Goal: Navigation & Orientation: Find specific page/section

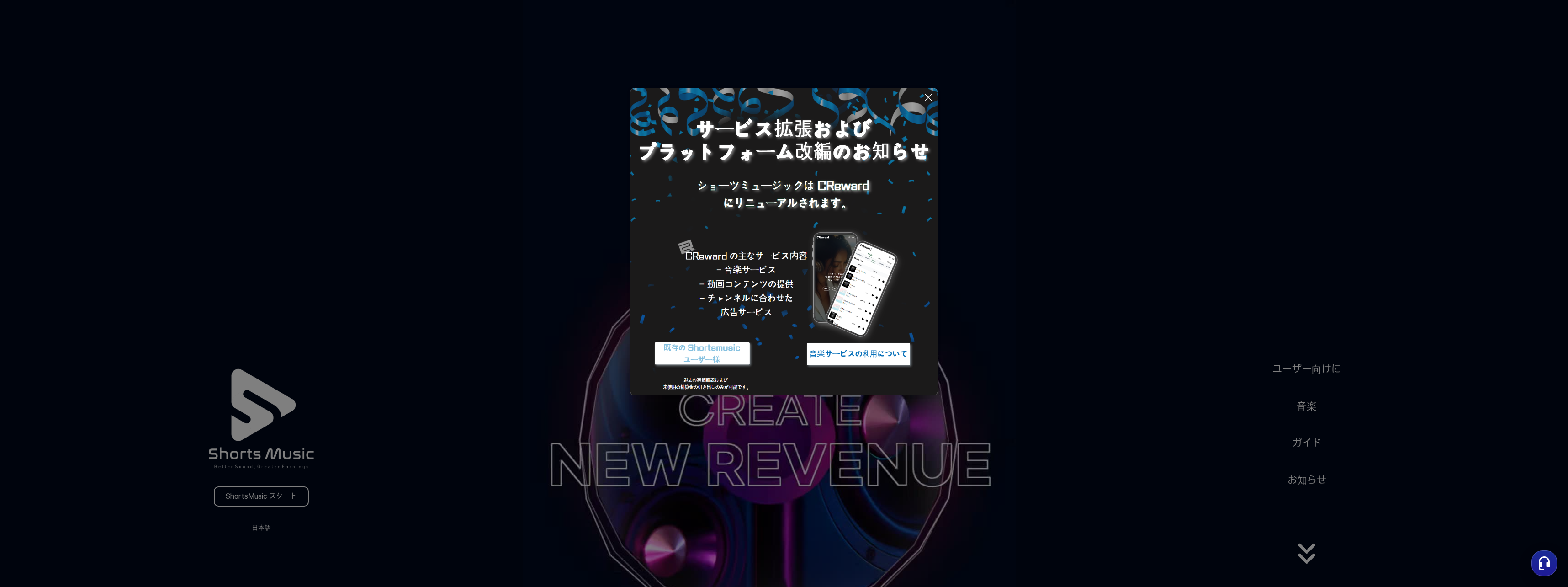
click at [1085, 351] on button at bounding box center [784, 293] width 1568 height 587
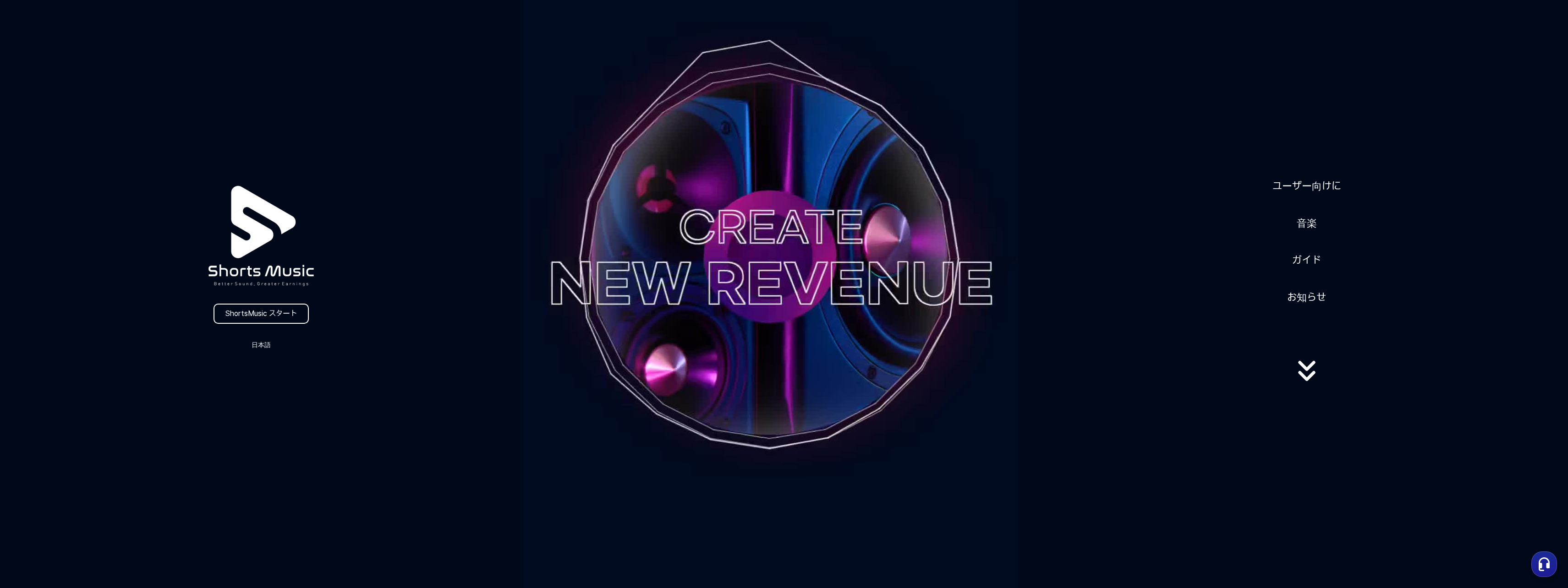
scroll to position [184, 0]
click at [255, 341] on button "日本語" at bounding box center [261, 343] width 44 height 12
click at [256, 378] on button "日本語" at bounding box center [261, 382] width 36 height 10
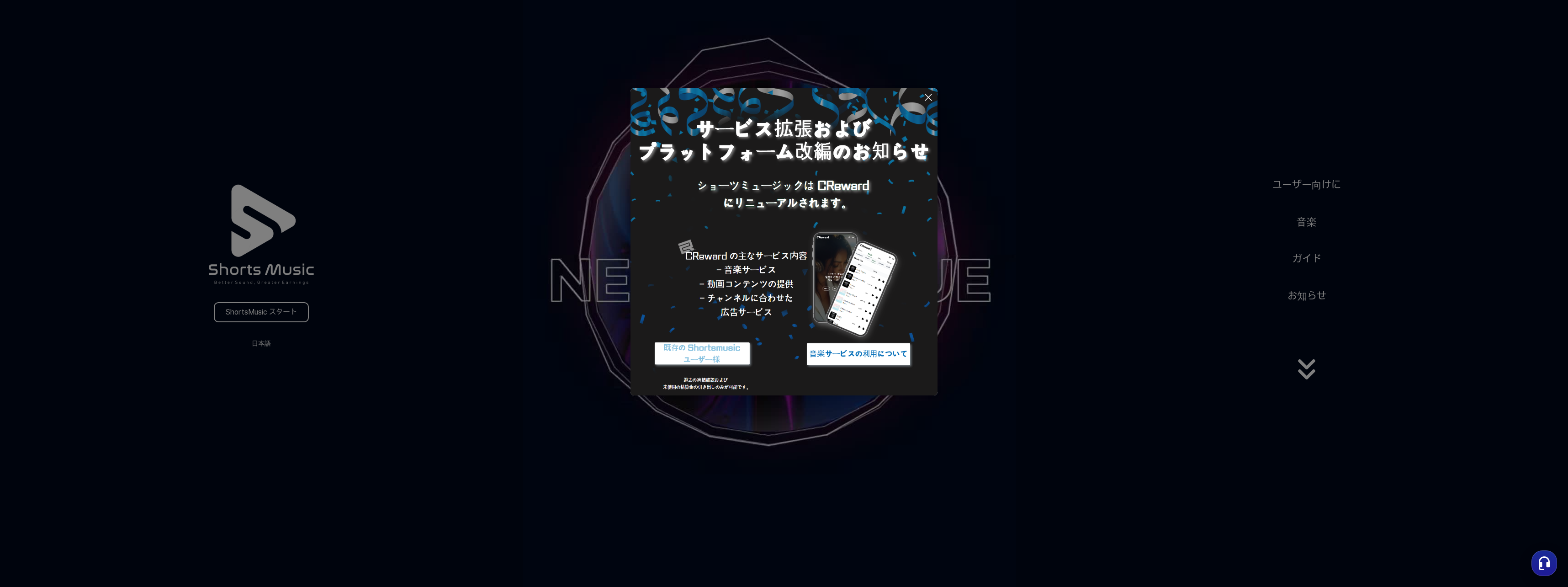
click at [841, 348] on img at bounding box center [859, 354] width 115 height 34
